Goal: Find specific page/section: Find specific page/section

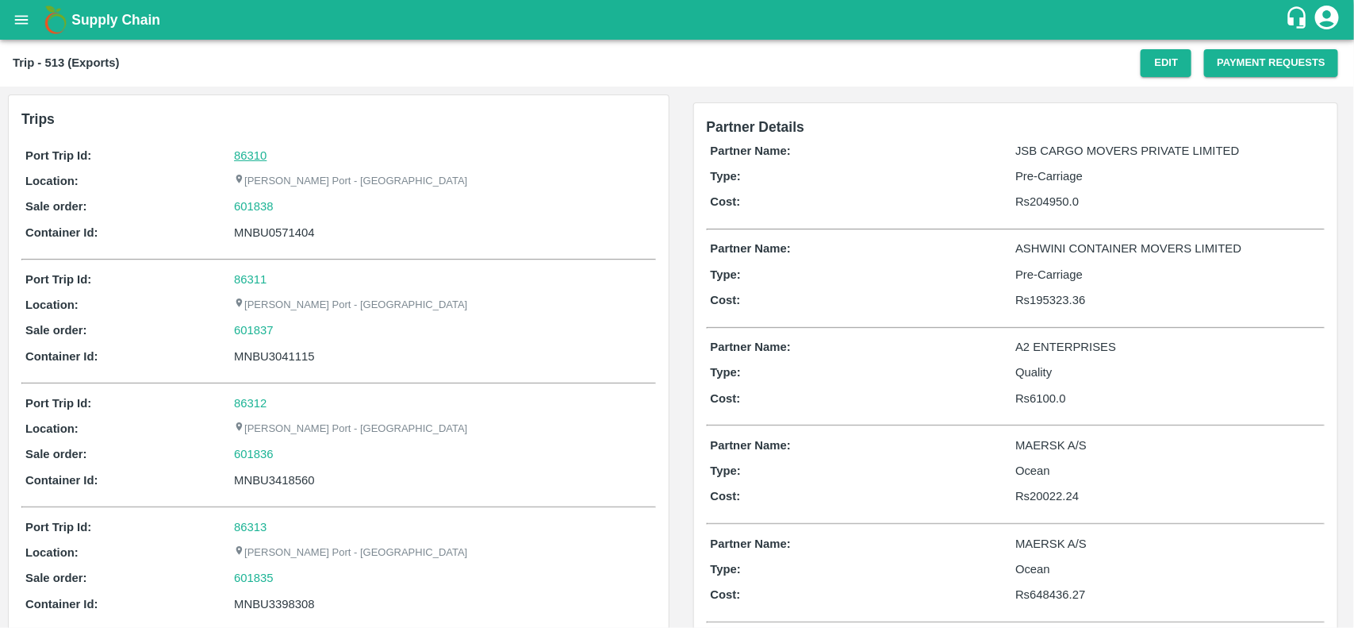
click at [240, 149] on link "86310" at bounding box center [250, 155] width 33 height 13
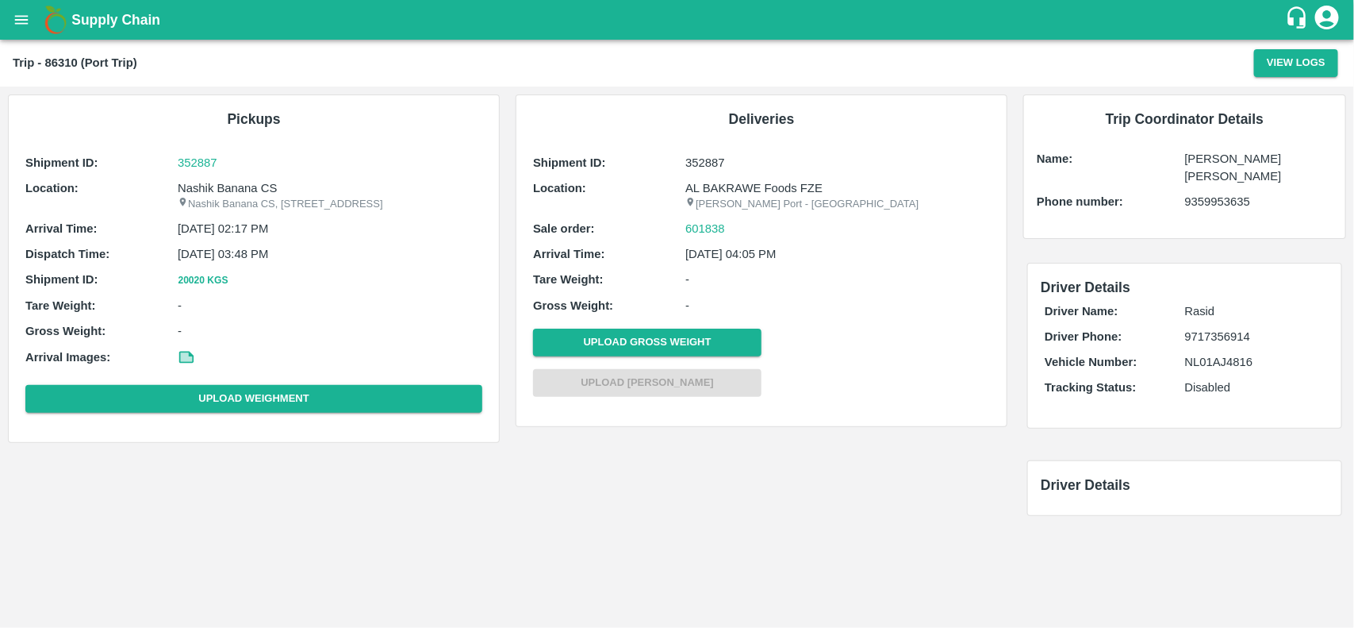
click at [211, 186] on p "Nashik Banana CS" at bounding box center [330, 187] width 305 height 17
copy p "Nashik Banana CS"
click at [211, 186] on p "Nashik Banana CS" at bounding box center [330, 187] width 305 height 17
